Goal: Task Accomplishment & Management: Manage account settings

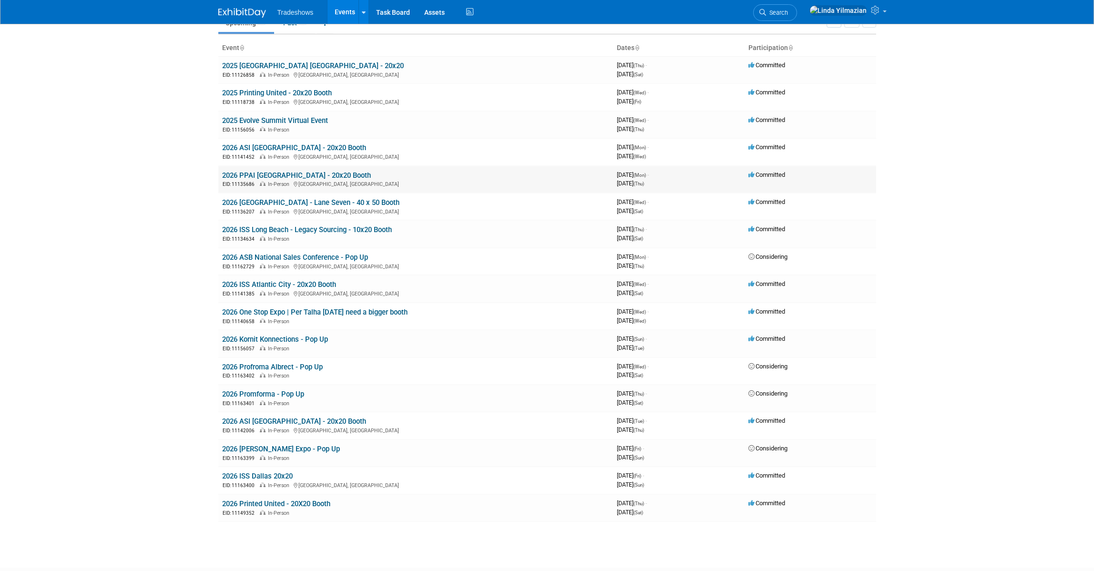
scroll to position [64, 0]
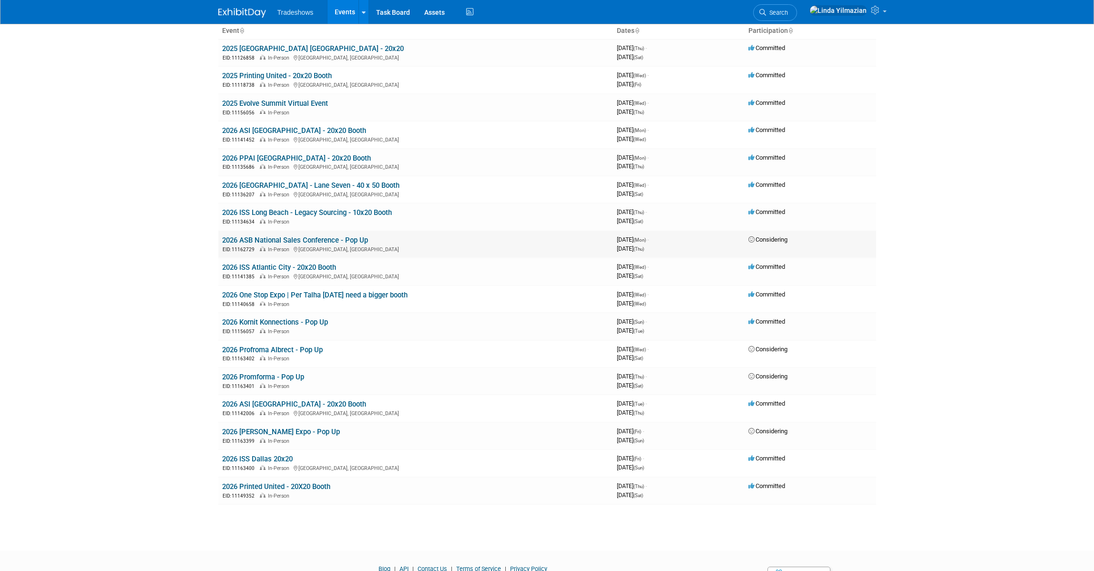
click at [324, 240] on link "2026 ASB National Sales Conference - Pop Up" at bounding box center [295, 240] width 146 height 9
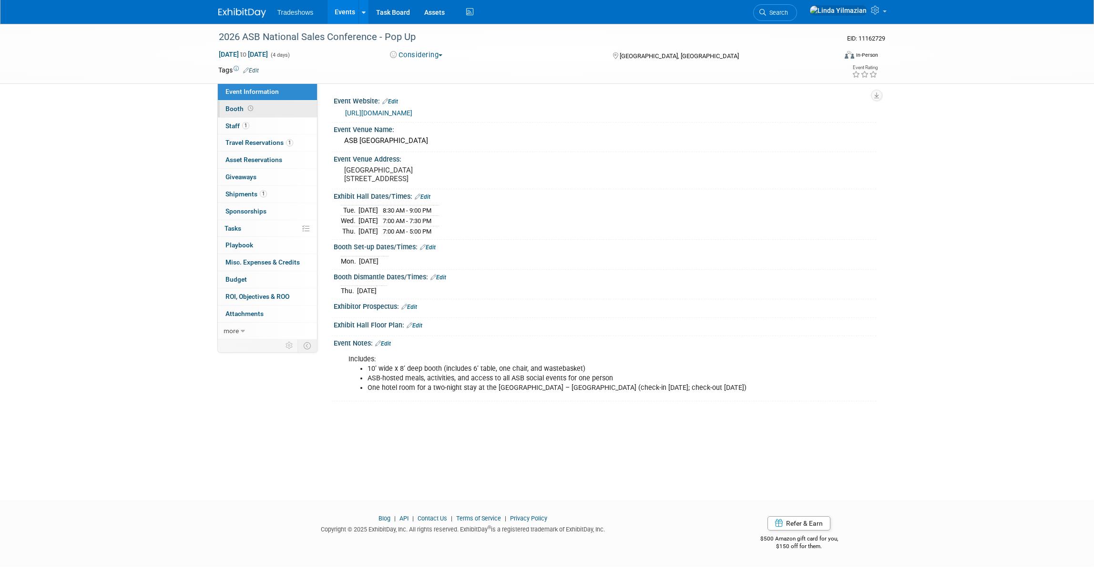
click at [239, 112] on span "Booth" at bounding box center [241, 109] width 30 height 8
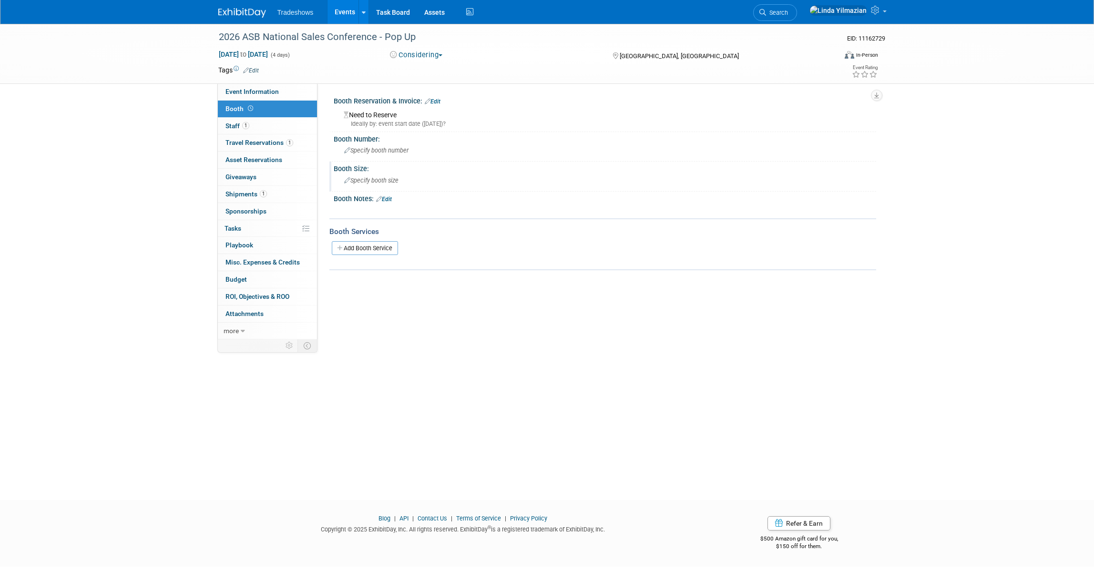
click at [360, 181] on span "Specify booth size" at bounding box center [371, 180] width 54 height 7
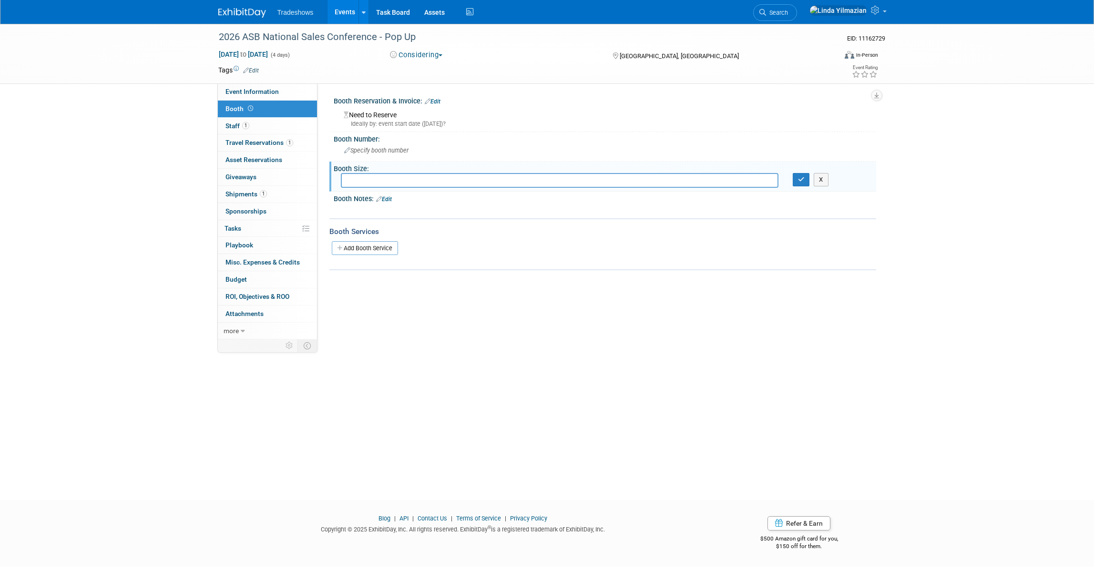
click at [379, 117] on div "Need to Reserve Ideally by: event start date (Mon. Mar 16, 2026)?" at bounding box center [605, 118] width 528 height 21
click at [377, 114] on div "Need to Reserve Ideally by: event start date (Mon. Mar 16, 2026)?" at bounding box center [605, 118] width 528 height 21
click at [802, 179] on icon "button" at bounding box center [801, 179] width 7 height 6
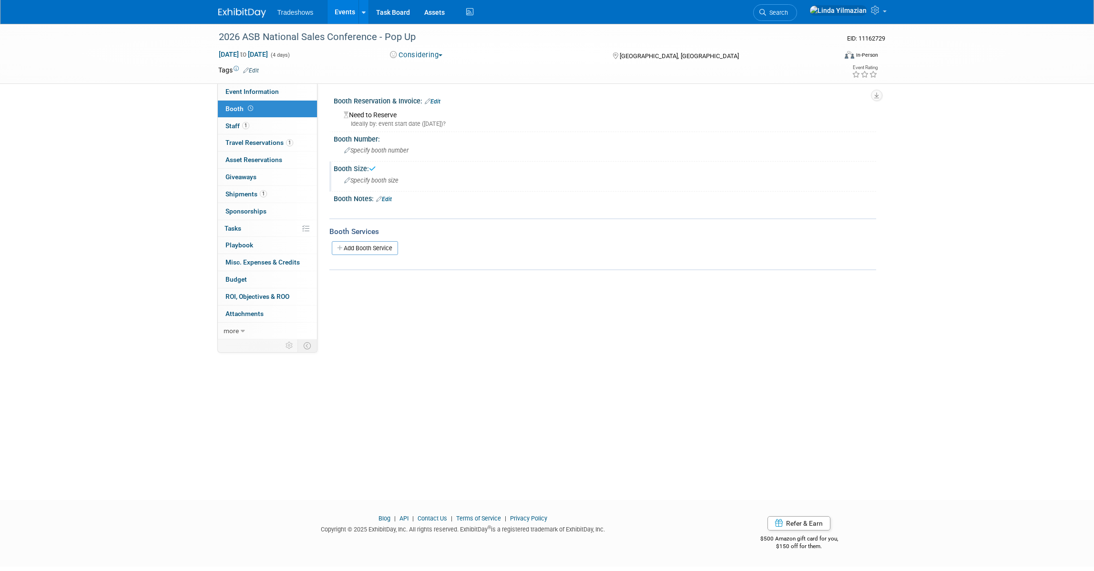
click at [386, 117] on div "Need to Reserve Ideally by: event start date (Mon. Mar 16, 2026)?" at bounding box center [605, 118] width 528 height 21
click at [391, 115] on div "Need to Reserve Ideally by: event start date (Mon. Mar 16, 2026)?" at bounding box center [605, 118] width 528 height 21
click at [441, 99] on link "Edit" at bounding box center [433, 101] width 16 height 7
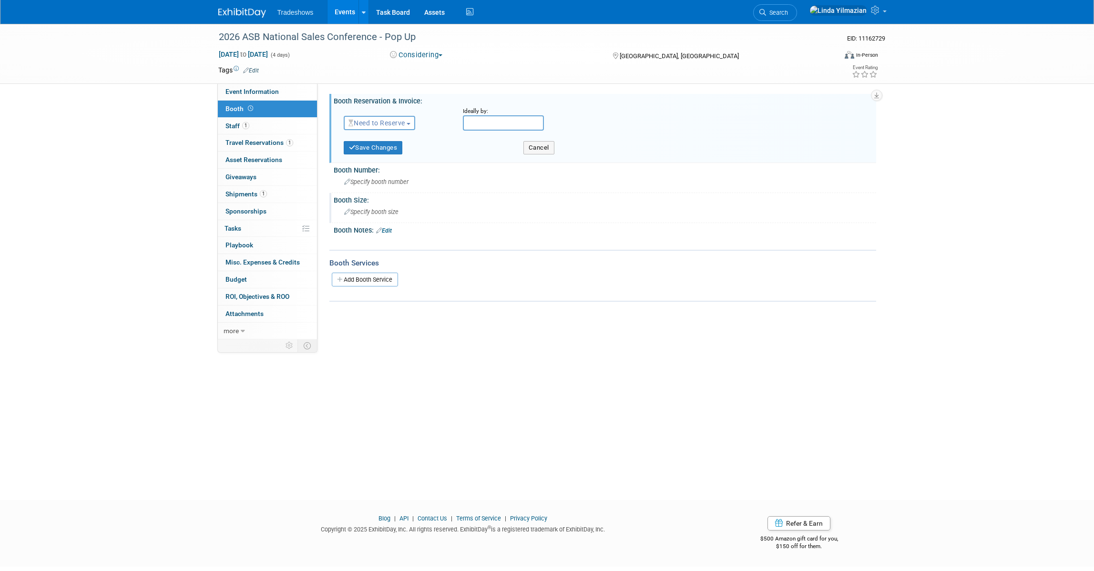
click at [400, 121] on span "Need to Reserve" at bounding box center [377, 123] width 57 height 8
click at [391, 147] on link "Reserved" at bounding box center [395, 152] width 102 height 13
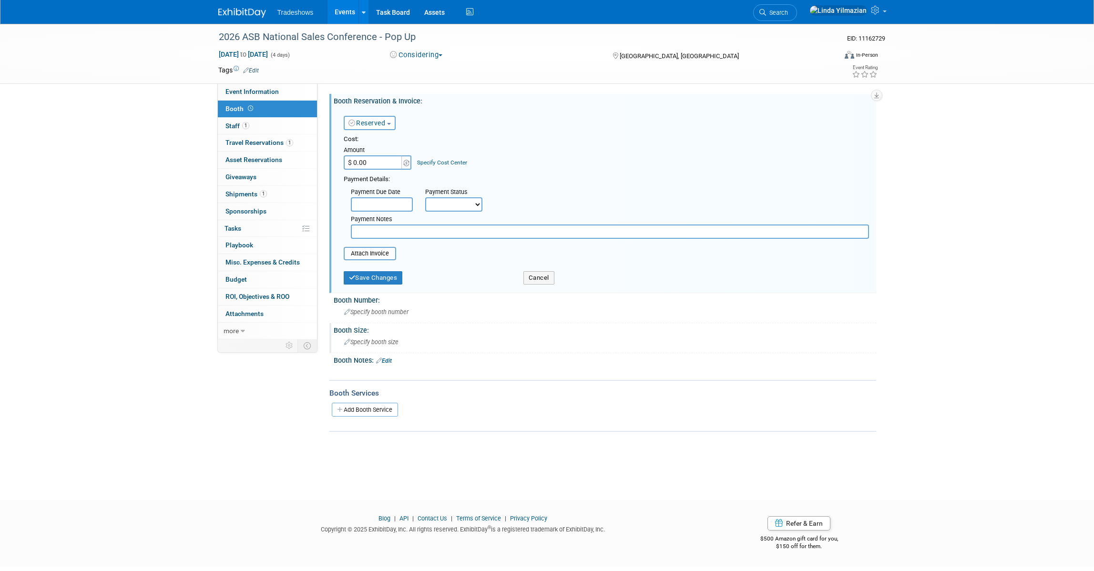
click at [387, 156] on input "$ 0.00" at bounding box center [374, 162] width 60 height 14
type input "$ 2,000.00"
click at [380, 277] on button "Save Changes" at bounding box center [373, 277] width 59 height 13
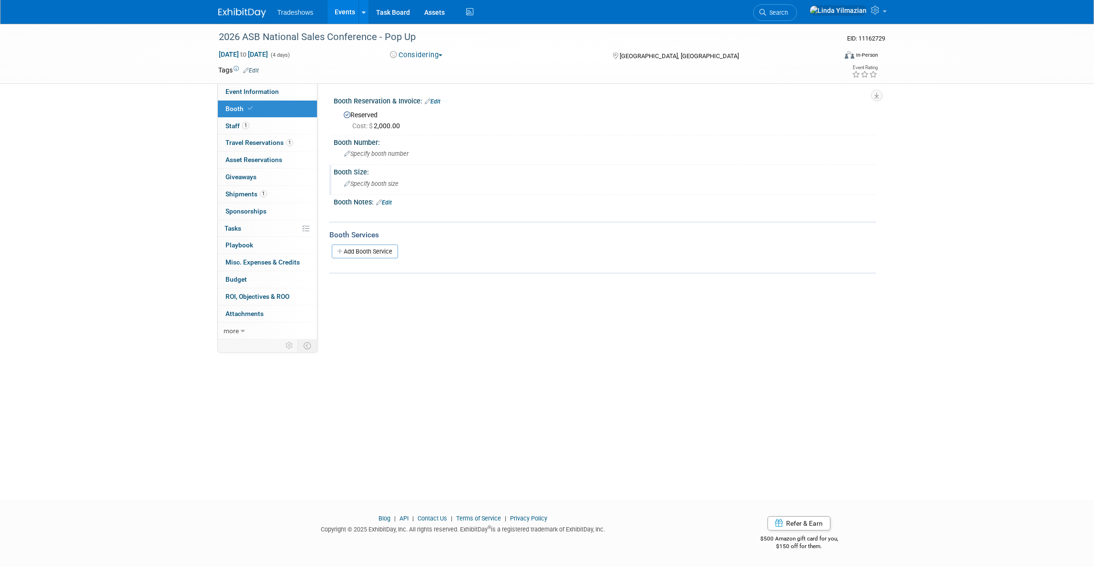
click at [339, 12] on link "Events" at bounding box center [345, 12] width 35 height 24
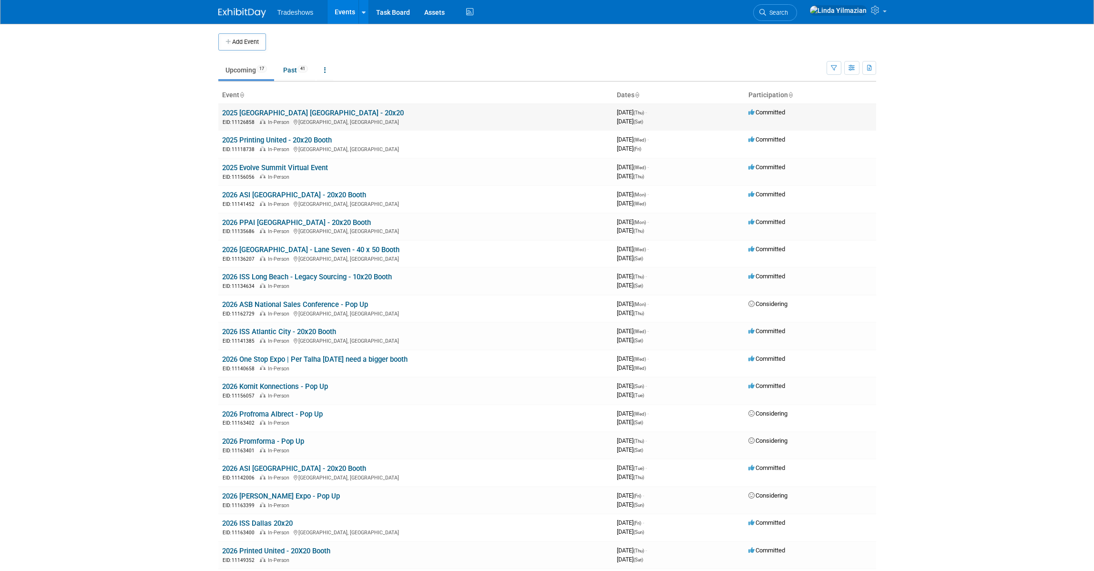
click at [239, 109] on link "2025 [GEOGRAPHIC_DATA] [GEOGRAPHIC_DATA] - 20x20" at bounding box center [313, 113] width 182 height 9
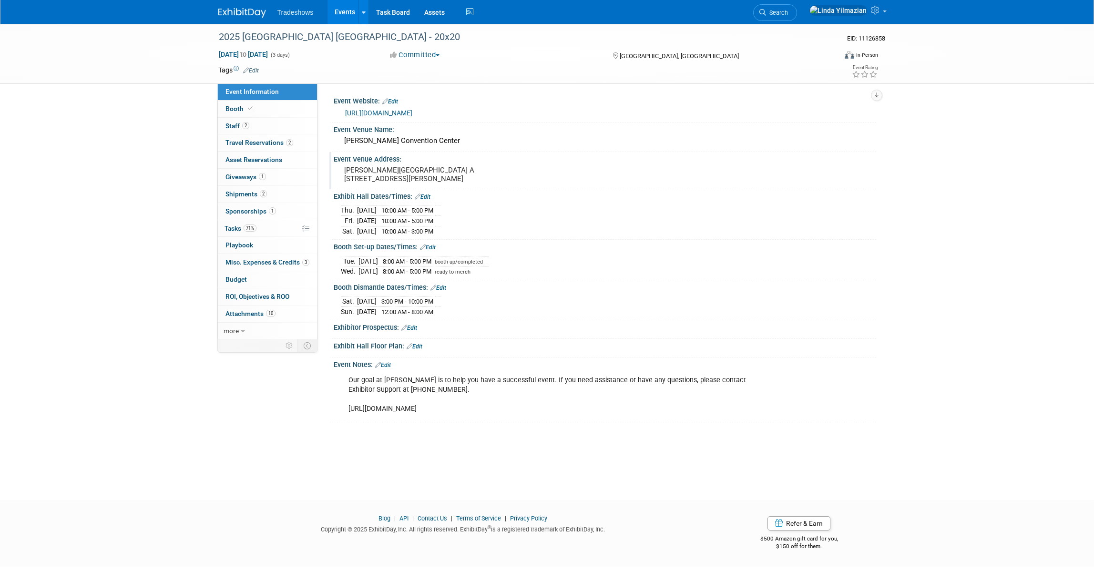
drag, startPoint x: 345, startPoint y: 171, endPoint x: 414, endPoint y: 195, distance: 73.0
click at [414, 183] on pre "Kay Bailey Hutchison Convention Center Hall A 650 S Griffin St. Dallas, TX 75202" at bounding box center [446, 174] width 205 height 17
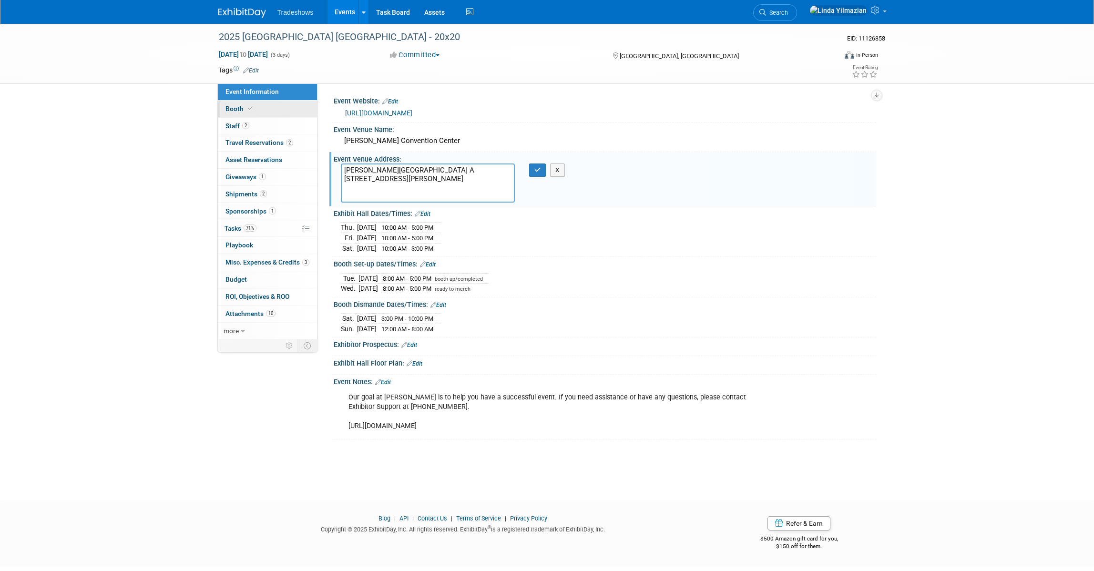
click at [233, 110] on span "Booth" at bounding box center [240, 109] width 29 height 8
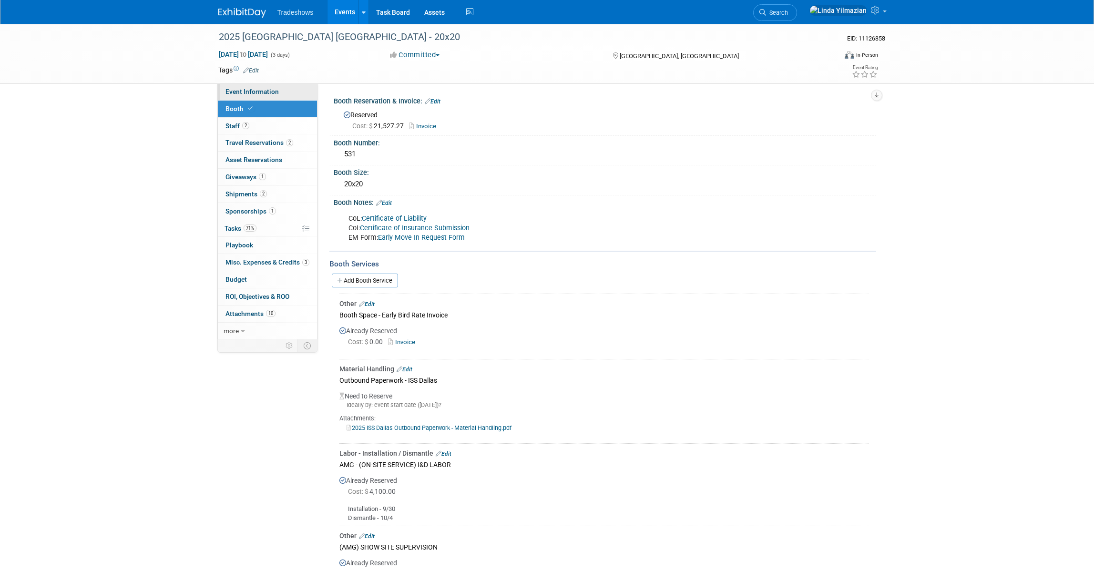
click at [247, 91] on span "Event Information" at bounding box center [252, 92] width 53 height 8
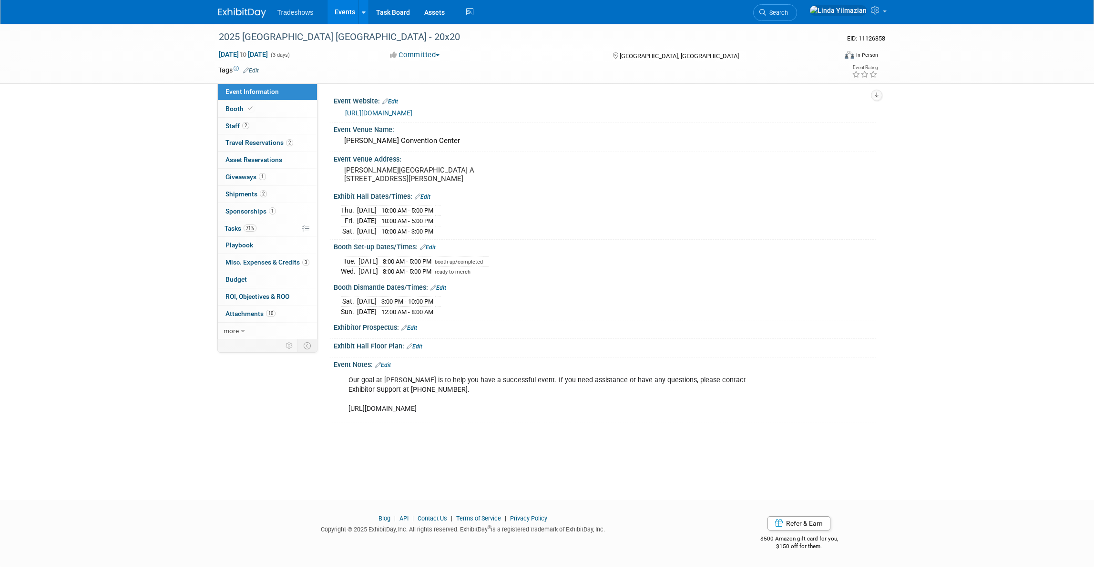
click at [444, 291] on link "Edit" at bounding box center [439, 288] width 16 height 7
select select "9"
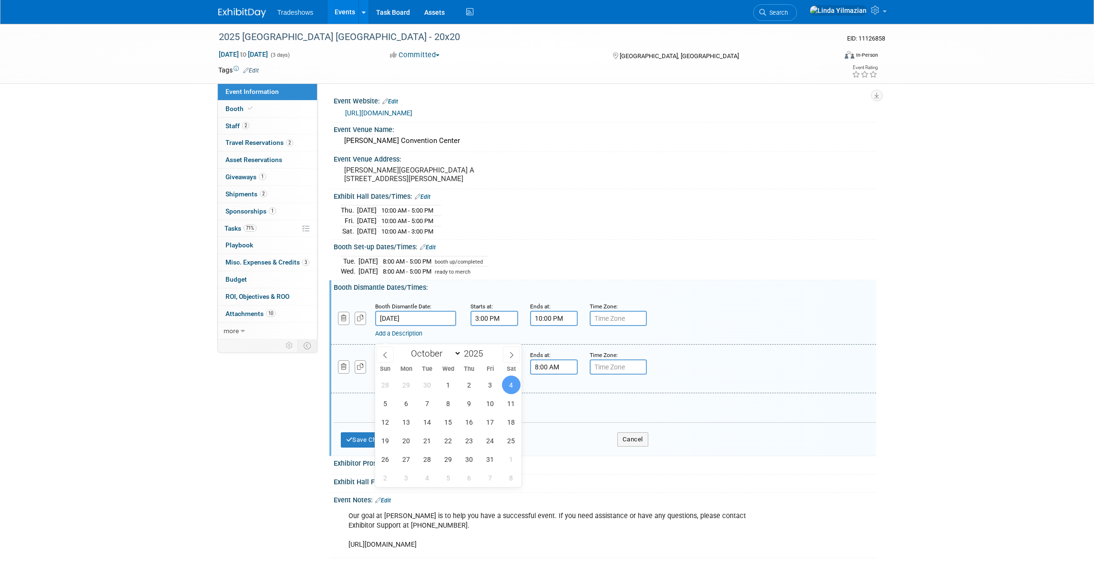
click at [419, 326] on input "Oct 4, 2025" at bounding box center [415, 318] width 81 height 15
click at [486, 386] on span "3" at bounding box center [490, 385] width 19 height 19
type input "Oct 3, 2025"
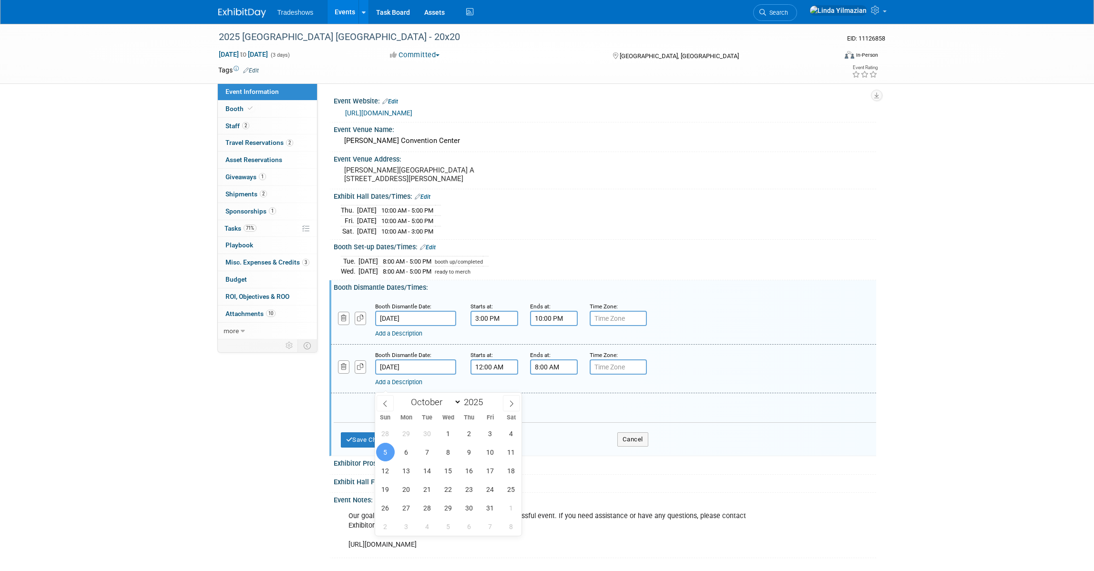
click at [425, 375] on input "Oct 5, 2025" at bounding box center [415, 367] width 81 height 15
click at [508, 432] on span "4" at bounding box center [511, 433] width 19 height 19
type input "[DATE]"
click at [379, 448] on button "Save Changes" at bounding box center [370, 439] width 59 height 15
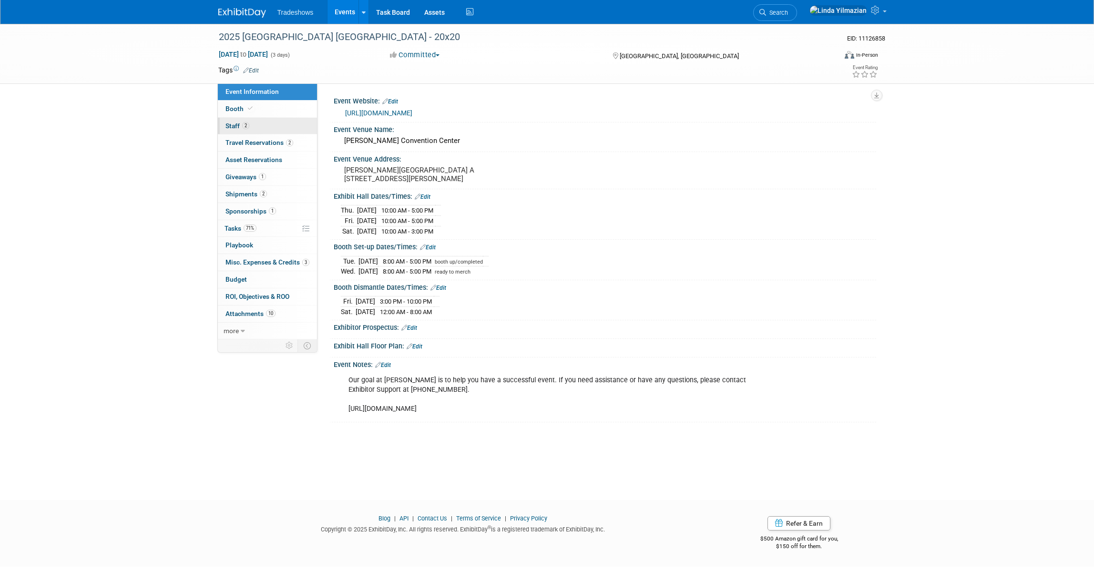
click at [232, 126] on span "Staff 2" at bounding box center [238, 126] width 24 height 8
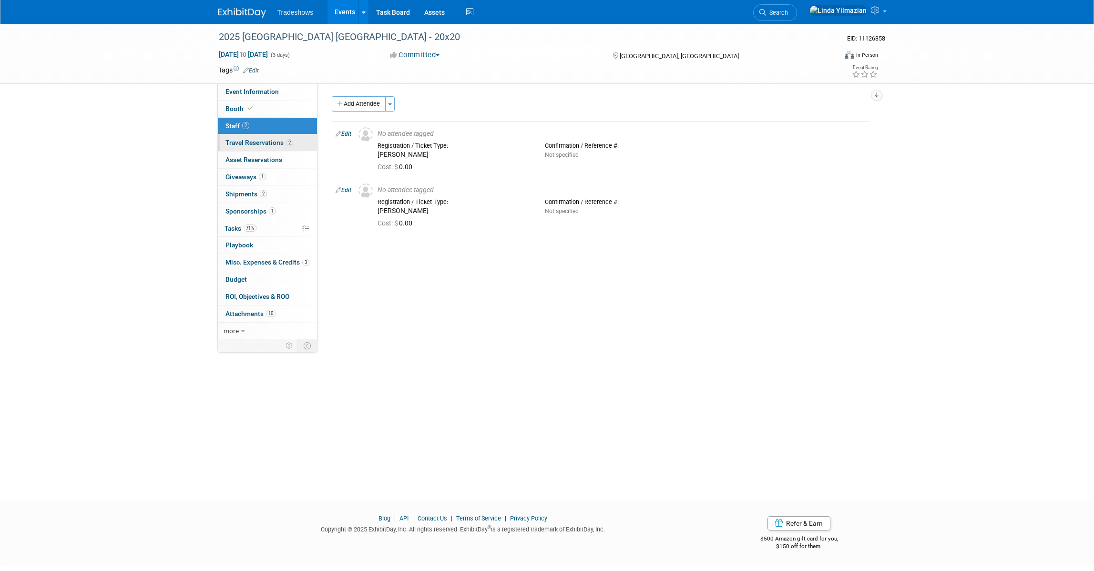
click at [244, 142] on span "Travel Reservations 2" at bounding box center [260, 143] width 68 height 8
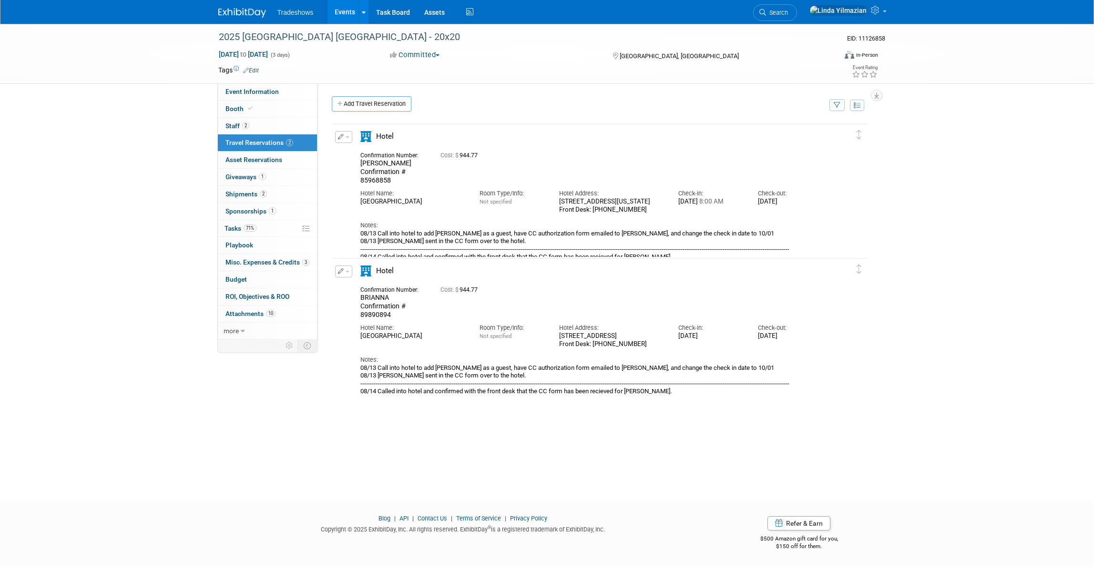
drag, startPoint x: 448, startPoint y: 337, endPoint x: 360, endPoint y: 334, distance: 87.8
click at [360, 334] on div "Crowne Plaza Dallas Downtown" at bounding box center [412, 336] width 105 height 8
copy div "Crowne Plaza Dallas Downtown"
click at [244, 210] on span "Sponsorships 1" at bounding box center [251, 211] width 51 height 8
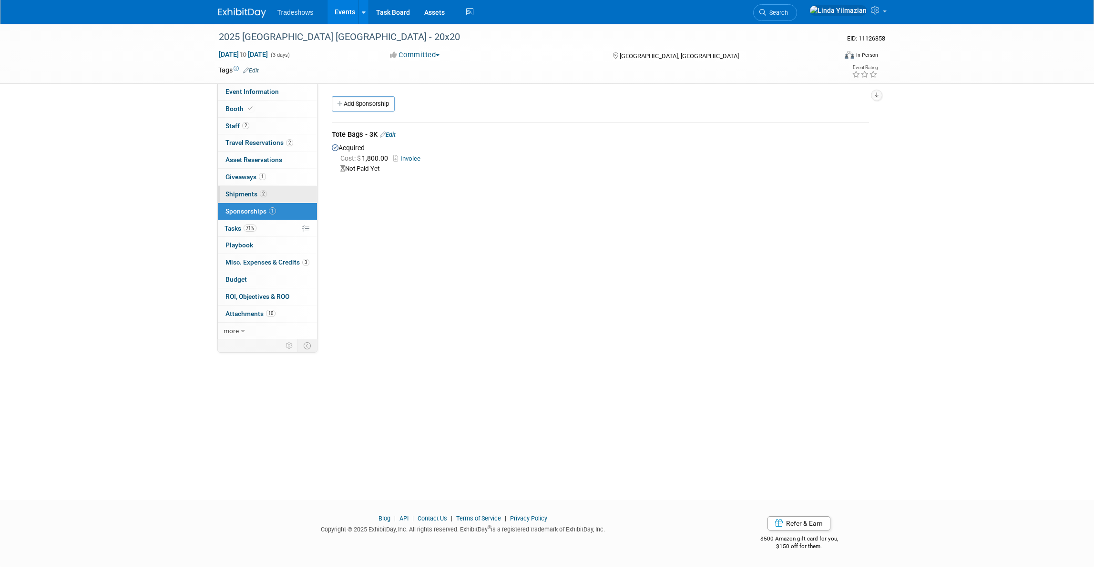
click at [240, 195] on span "Shipments 2" at bounding box center [246, 194] width 41 height 8
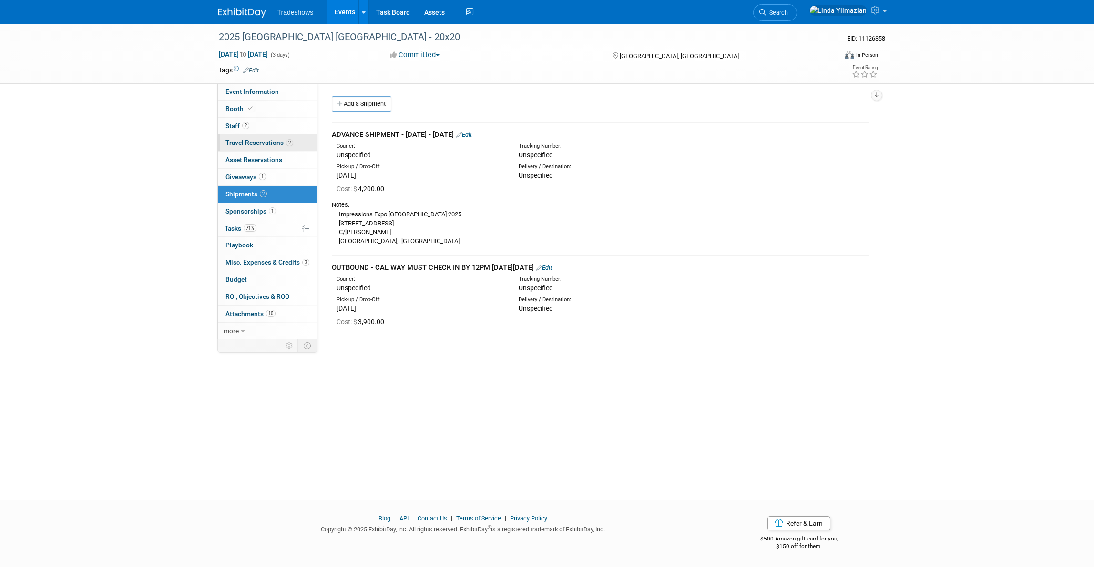
click at [243, 146] on link "2 Travel Reservations 2" at bounding box center [267, 142] width 99 height 17
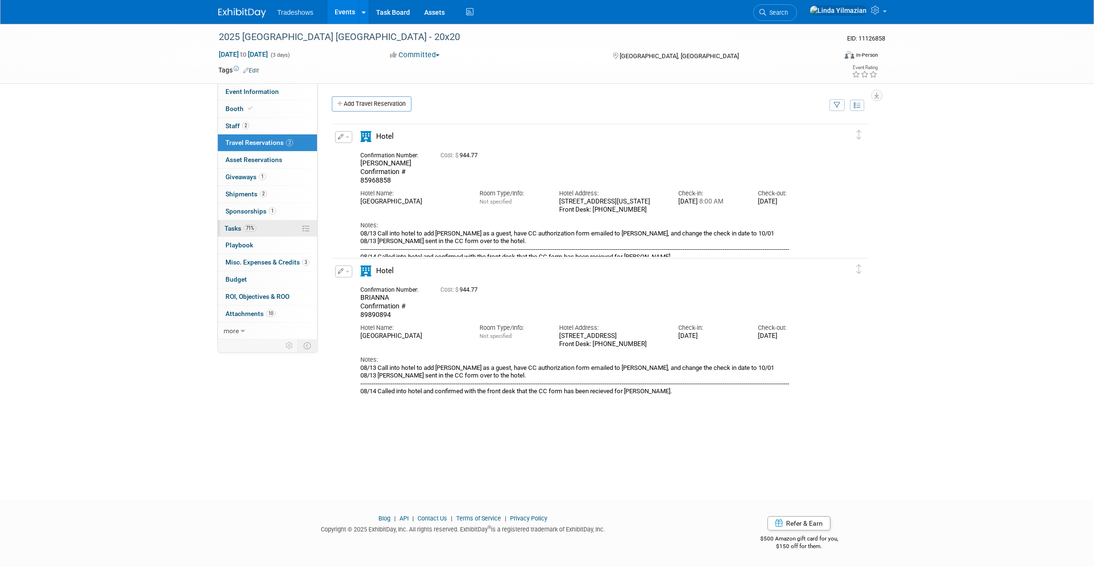
click at [228, 232] on link "71% Tasks 71%" at bounding box center [267, 228] width 99 height 17
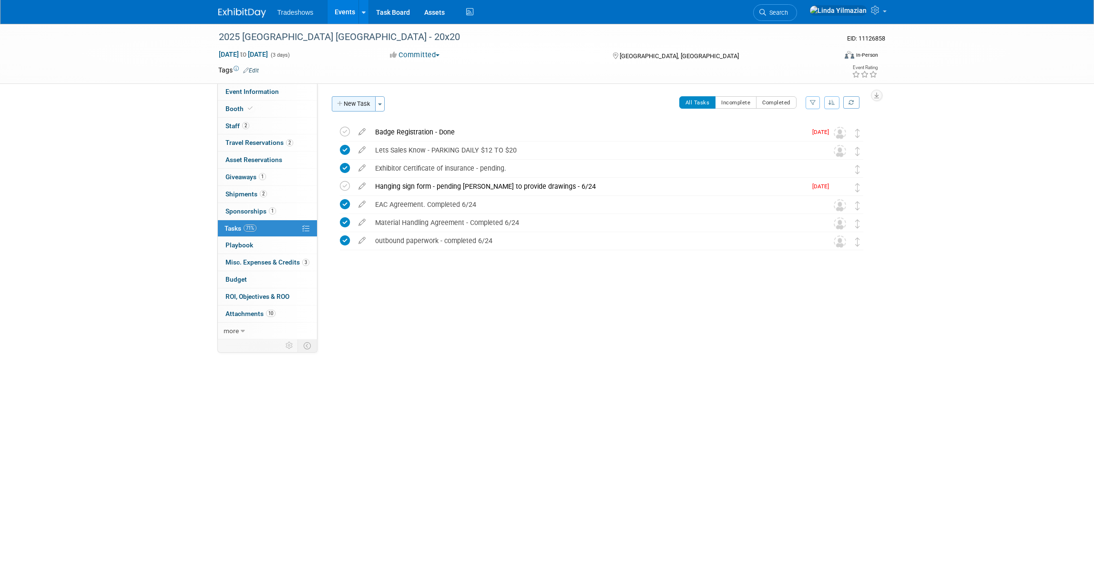
click at [359, 105] on button "New Task" at bounding box center [354, 103] width 44 height 15
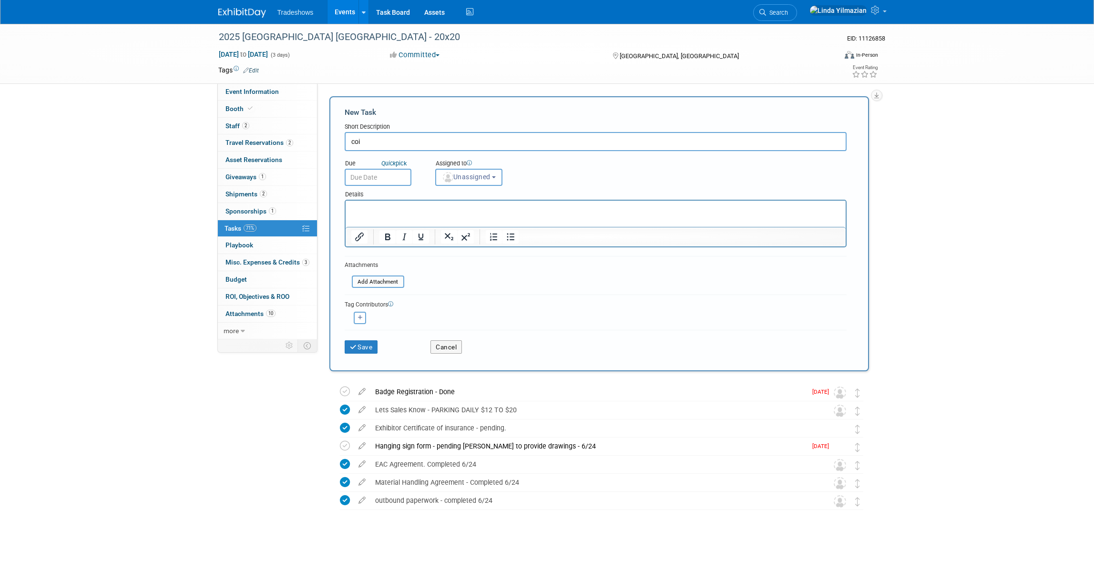
type input "coi"
click at [388, 212] on p "Rich Text Area. Press ALT-0 for help." at bounding box center [595, 210] width 489 height 10
paste body "Rich Text Area. Press ALT-0 for help."
click at [391, 144] on input "coi" at bounding box center [596, 141] width 502 height 19
type input "coi - Needs to be submitted"
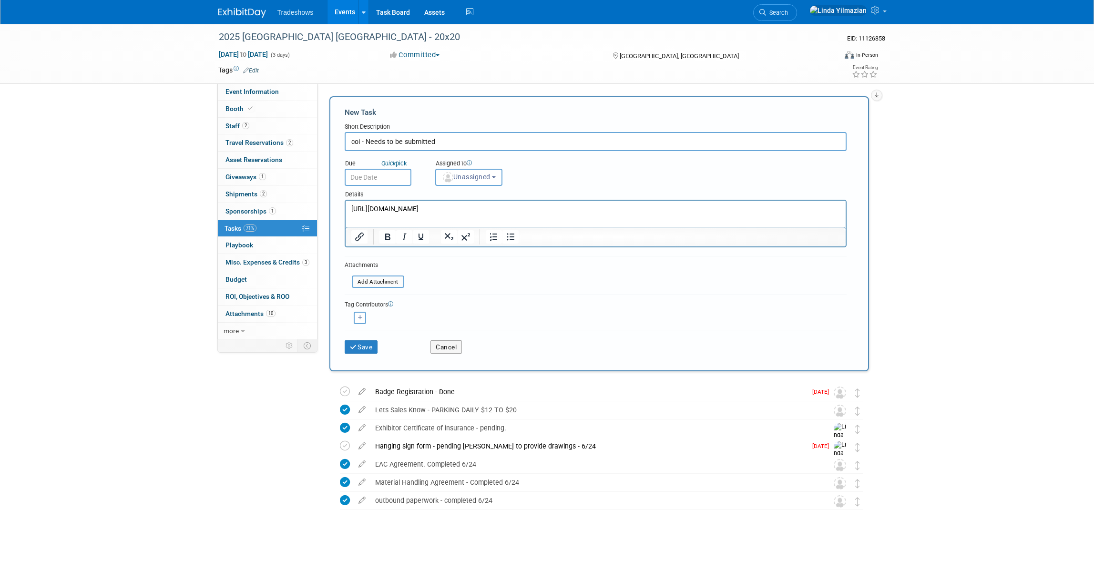
click at [386, 177] on input "text" at bounding box center [378, 177] width 67 height 17
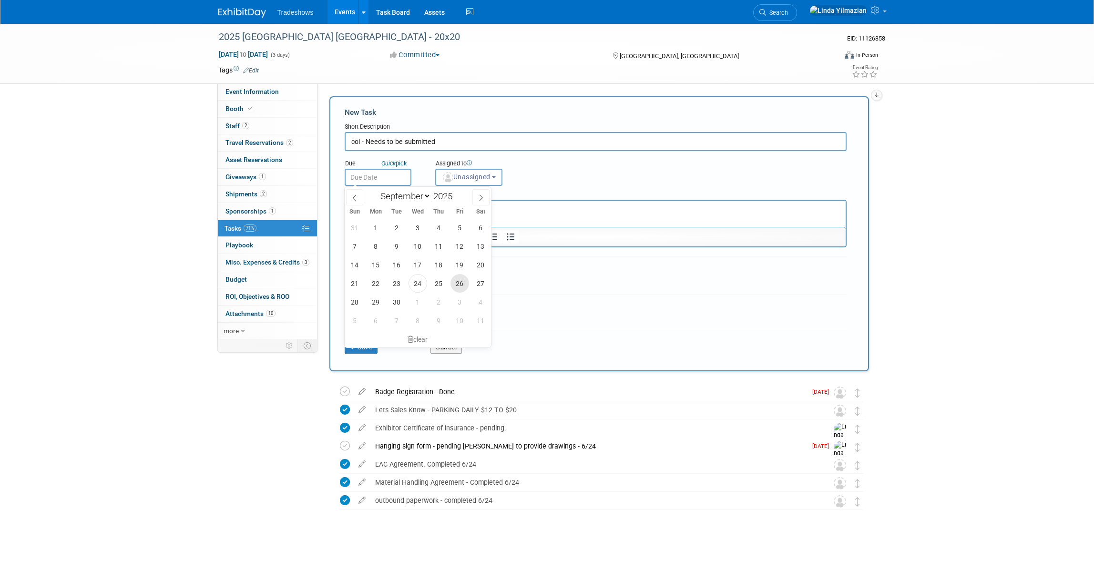
click at [454, 283] on span "26" at bounding box center [460, 283] width 19 height 19
type input "Sep 26, 2025"
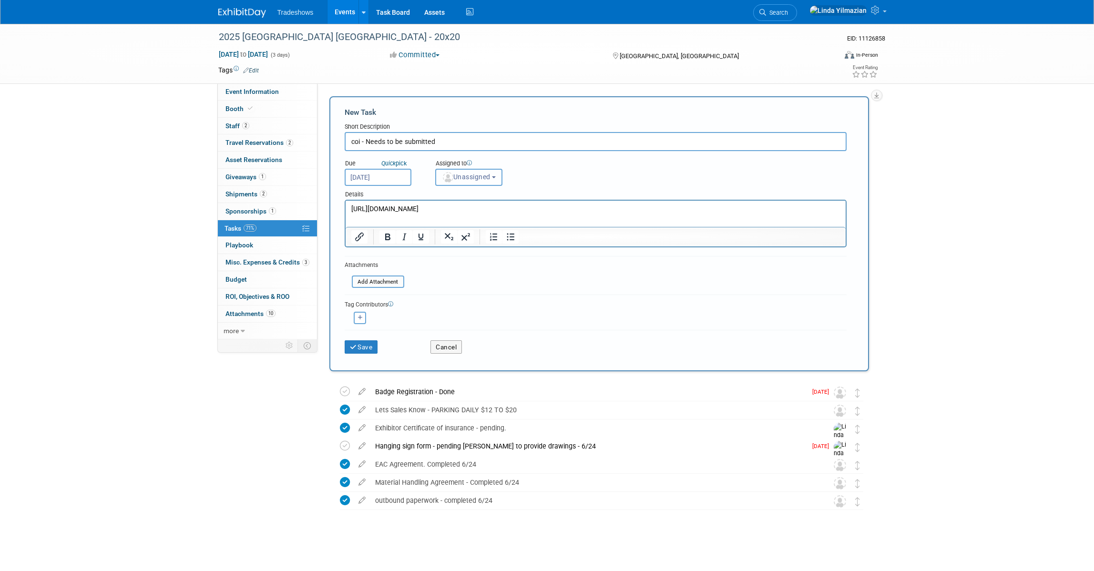
click at [482, 177] on span "Unassigned" at bounding box center [466, 177] width 49 height 8
click at [481, 218] on label "[PERSON_NAME]" at bounding box center [482, 214] width 82 height 15
click at [437, 217] on input "[PERSON_NAME]" at bounding box center [434, 214] width 6 height 6
select select "dc96ae22-36d8-4ea7-9e06-224686897215"
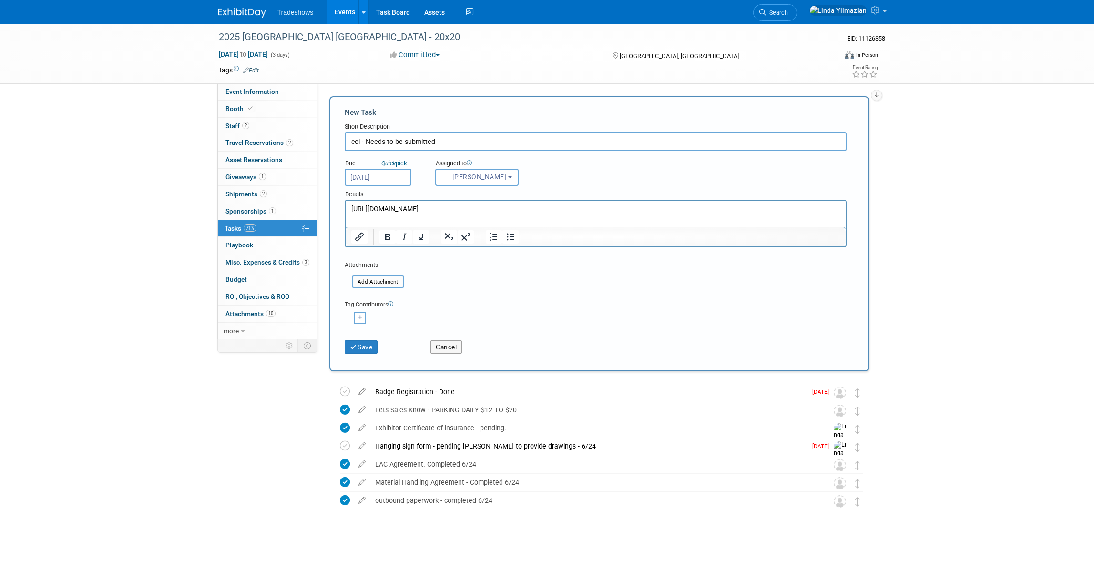
drag, startPoint x: 360, startPoint y: 140, endPoint x: 349, endPoint y: 140, distance: 11.9
click at [349, 140] on input "coi - Needs to be submitted" at bounding box center [596, 141] width 502 height 19
type input "COI - Needs to be submitted"
click at [361, 345] on button "Save" at bounding box center [361, 346] width 33 height 13
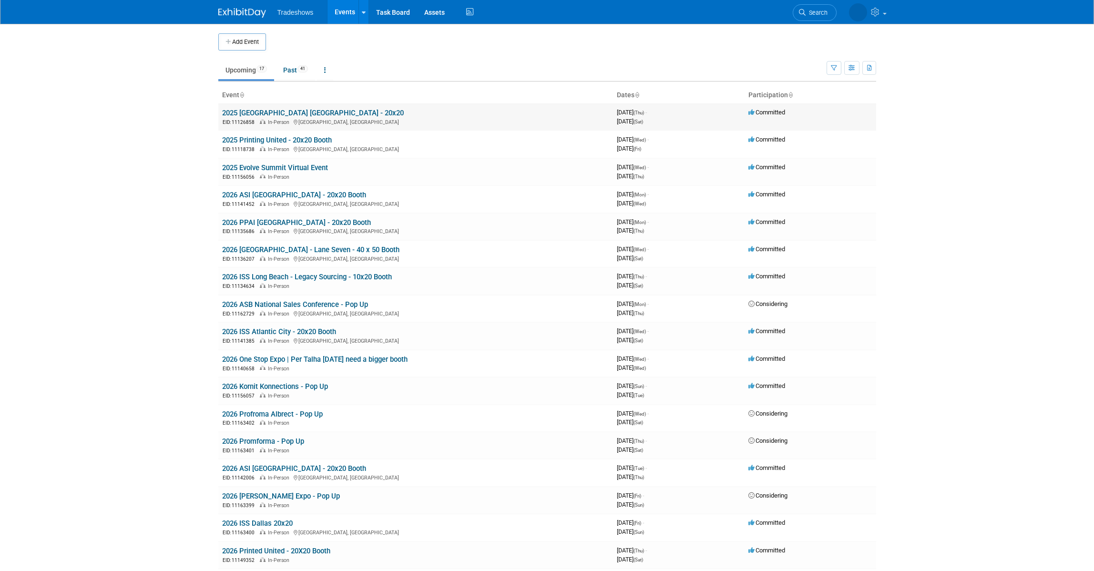
click at [256, 115] on link "2025 [GEOGRAPHIC_DATA] [GEOGRAPHIC_DATA] - 20x20" at bounding box center [313, 113] width 182 height 9
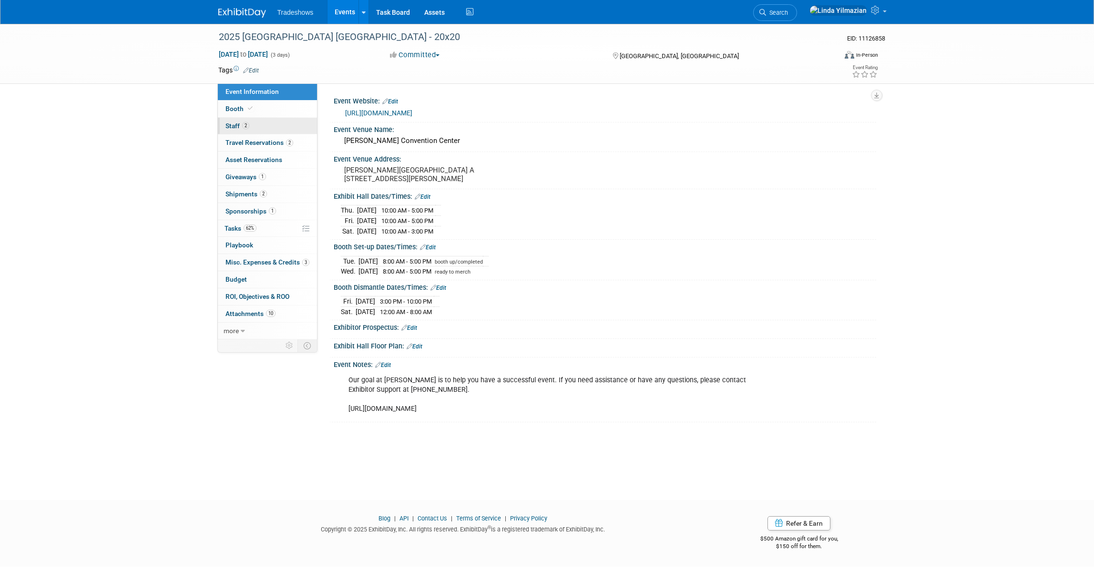
click at [227, 125] on span "Staff 2" at bounding box center [238, 126] width 24 height 8
